Goal: Navigation & Orientation: Go to known website

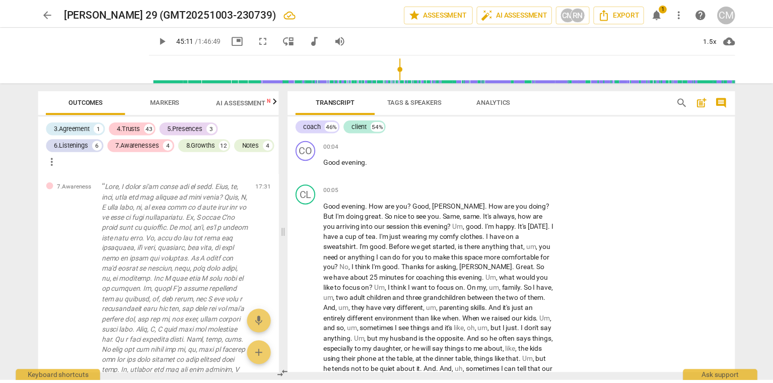
scroll to position [3114, 0]
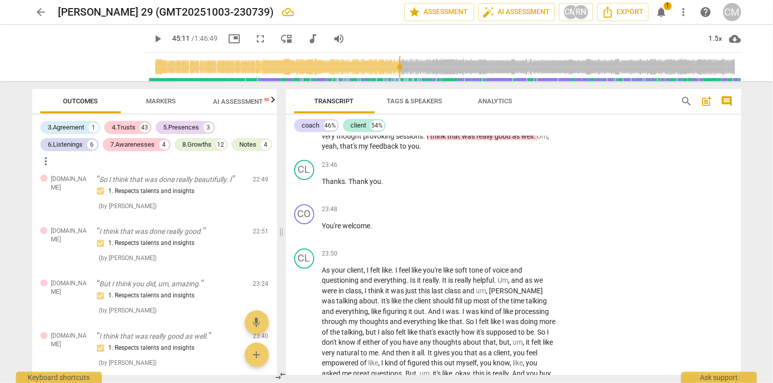
click at [41, 11] on span "arrow_back" at bounding box center [41, 12] width 12 height 12
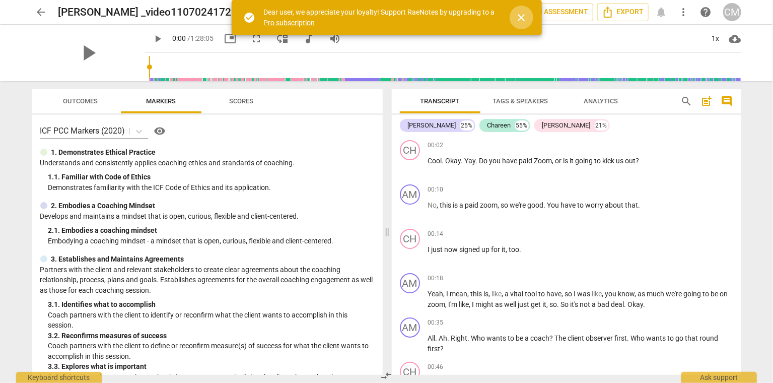
click at [525, 21] on span "close" at bounding box center [522, 18] width 12 height 12
